Goal: Check status: Check status

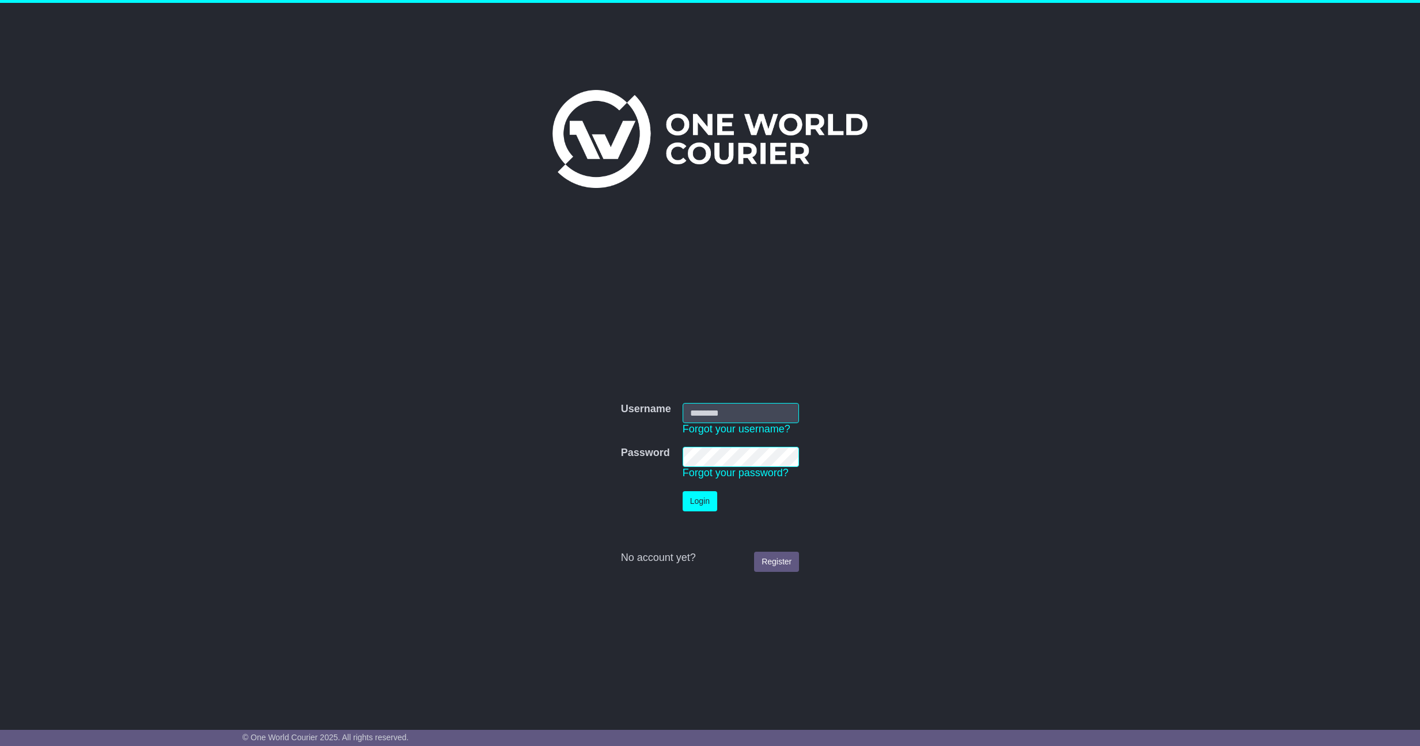
type input "**********"
click at [699, 501] on button "Login" at bounding box center [700, 501] width 35 height 20
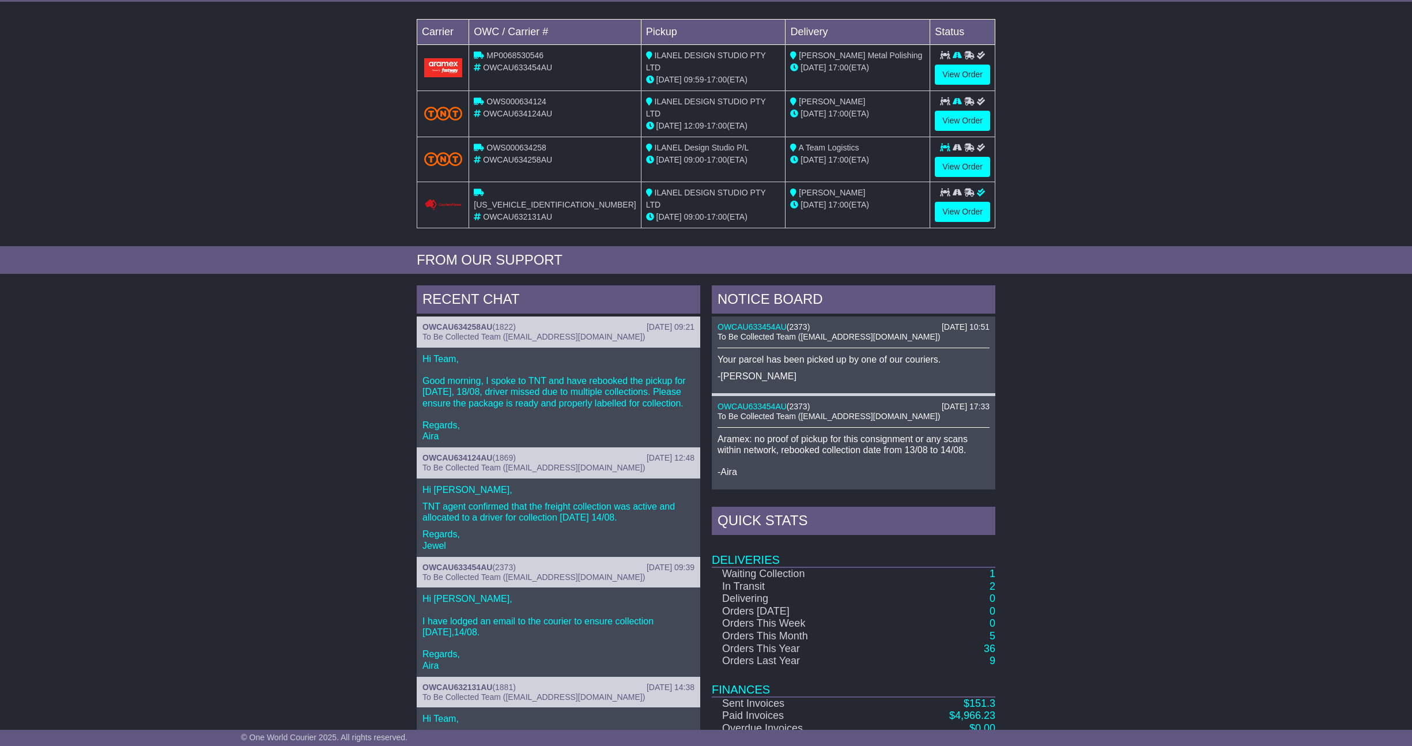
scroll to position [104, 0]
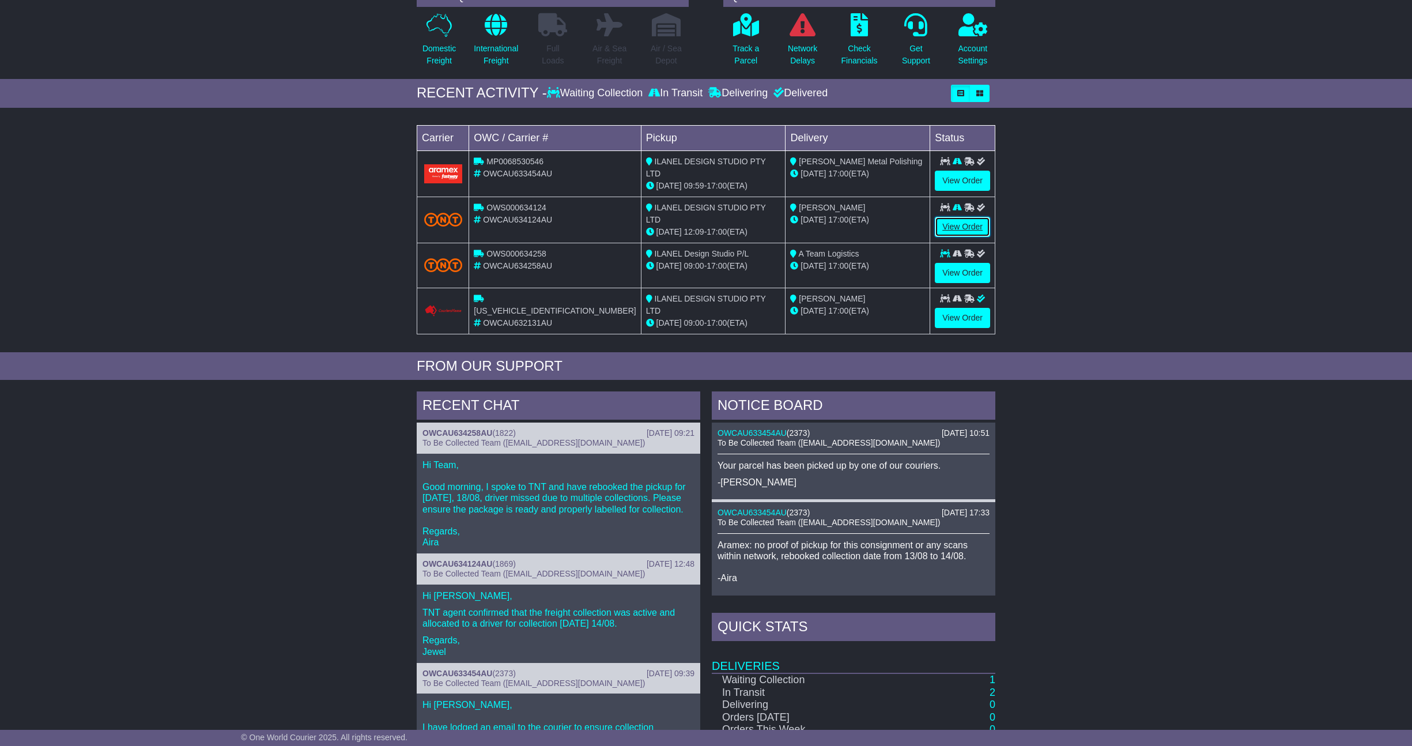
click at [969, 221] on link "View Order" at bounding box center [962, 227] width 55 height 20
